Goal: Check status: Check status

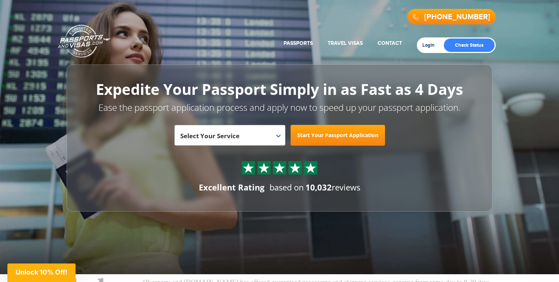
click at [427, 46] on link "Login" at bounding box center [431, 45] width 17 height 6
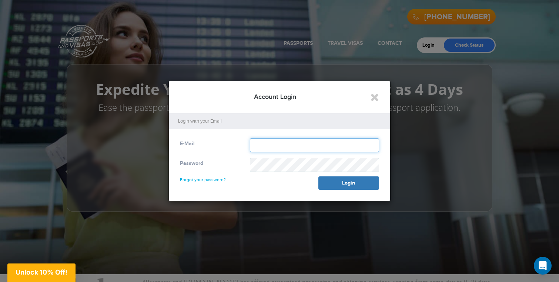
click at [266, 143] on input "text" at bounding box center [314, 145] width 129 height 14
click at [527, 63] on div at bounding box center [279, 141] width 559 height 282
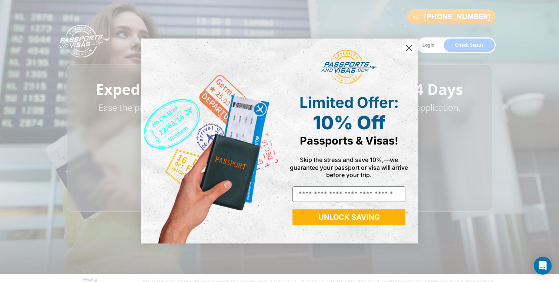
click at [473, 46] on div "Close dialog Limited Offer: 10% Off Passports & Visas! Skip the stress and save…" at bounding box center [279, 141] width 559 height 282
click at [407, 48] on circle "Close dialog" at bounding box center [409, 48] width 12 height 12
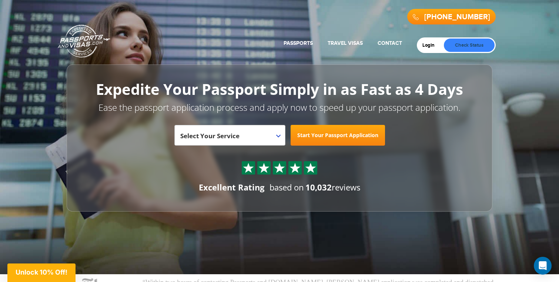
click at [459, 43] on link "Check Status" at bounding box center [469, 45] width 51 height 13
